Goal: Find specific page/section: Find specific page/section

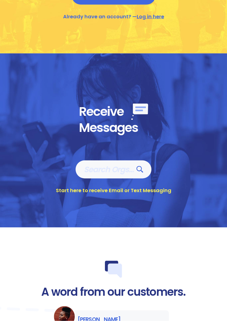
scroll to position [320, 0]
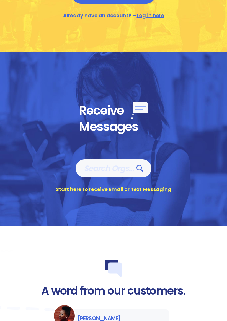
click at [128, 168] on span "Search Orgs…" at bounding box center [113, 168] width 59 height 10
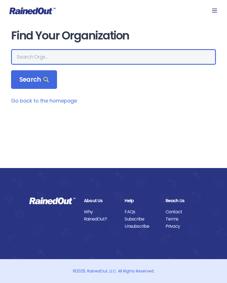
click at [21, 57] on input "text" at bounding box center [113, 57] width 205 height 16
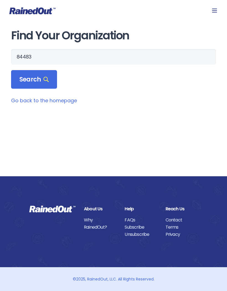
click at [44, 79] on icon at bounding box center [46, 79] width 5 height 5
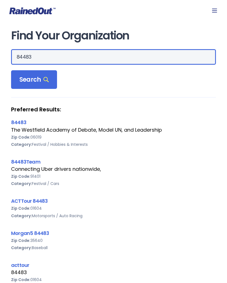
click at [38, 56] on input "84483" at bounding box center [113, 57] width 205 height 16
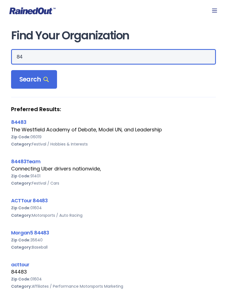
type input "8"
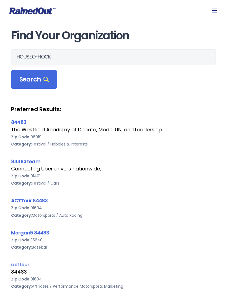
click at [34, 80] on span "Search" at bounding box center [33, 80] width 29 height 8
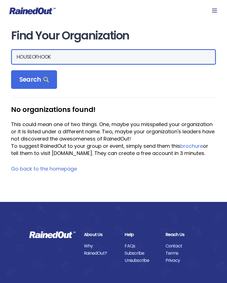
click at [55, 57] on input "HOUSEOFHOOK" at bounding box center [113, 57] width 205 height 16
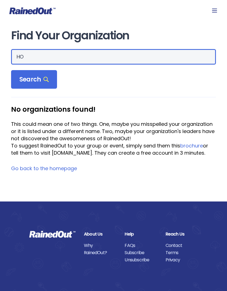
type input "H"
type input "Carolina Dragway"
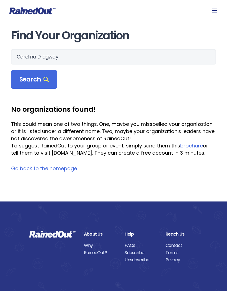
click at [41, 79] on span "Search" at bounding box center [33, 80] width 29 height 8
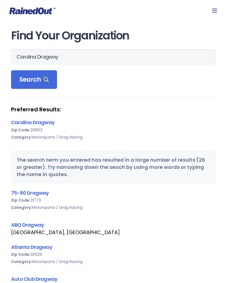
click at [32, 125] on link "Carolina Dragway" at bounding box center [33, 122] width 44 height 7
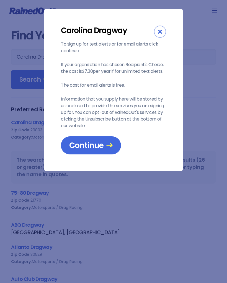
click at [162, 34] on div "Close" at bounding box center [160, 32] width 12 height 12
